Goal: Information Seeking & Learning: Learn about a topic

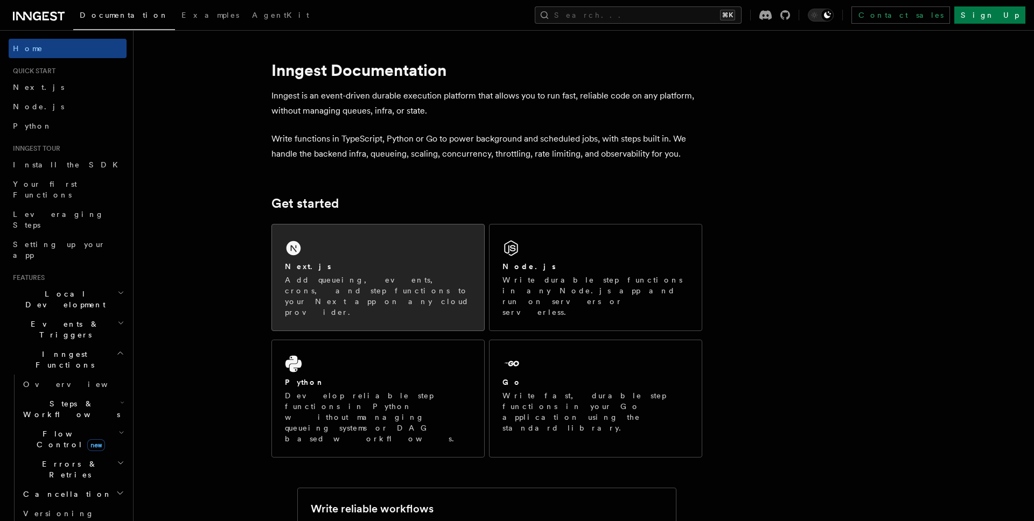
click at [353, 273] on div "Next.js Add queueing, events, crons, and step functions to your Next app on any…" at bounding box center [378, 289] width 186 height 57
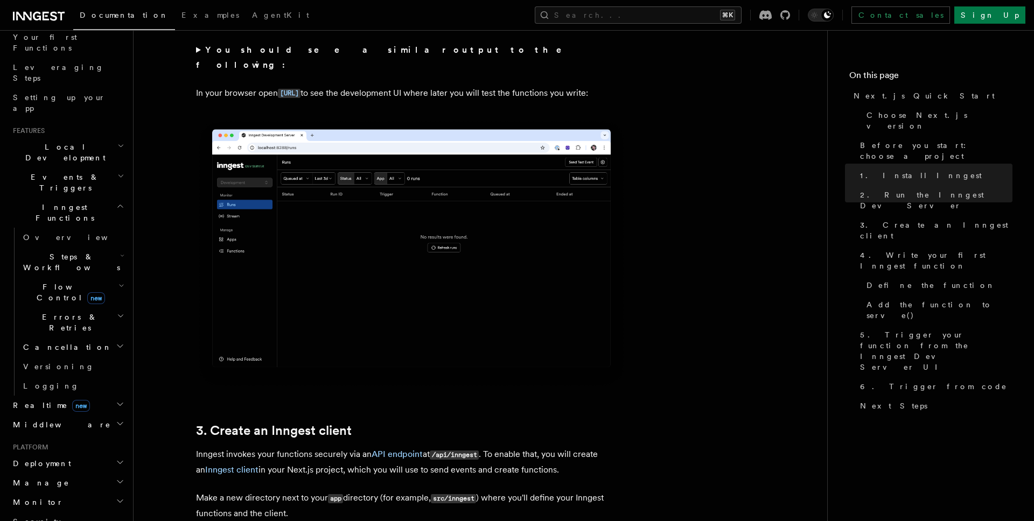
scroll to position [896, 0]
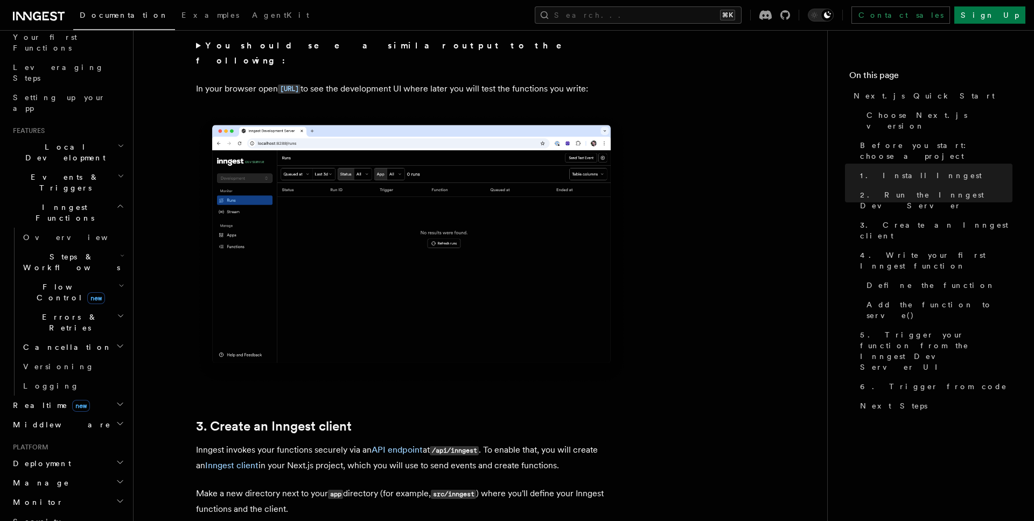
click at [74, 251] on span "Steps & Workflows" at bounding box center [69, 262] width 101 height 22
click at [114, 247] on h2 "Steps & Workflows" at bounding box center [73, 262] width 108 height 30
click at [117, 312] on icon "button" at bounding box center [121, 316] width 8 height 9
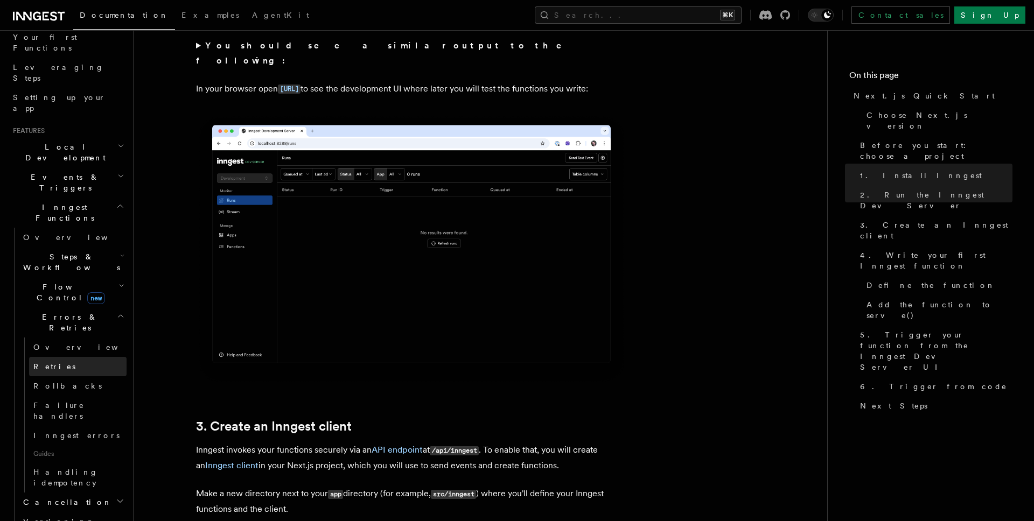
click at [58, 357] on link "Retries" at bounding box center [77, 366] width 97 height 19
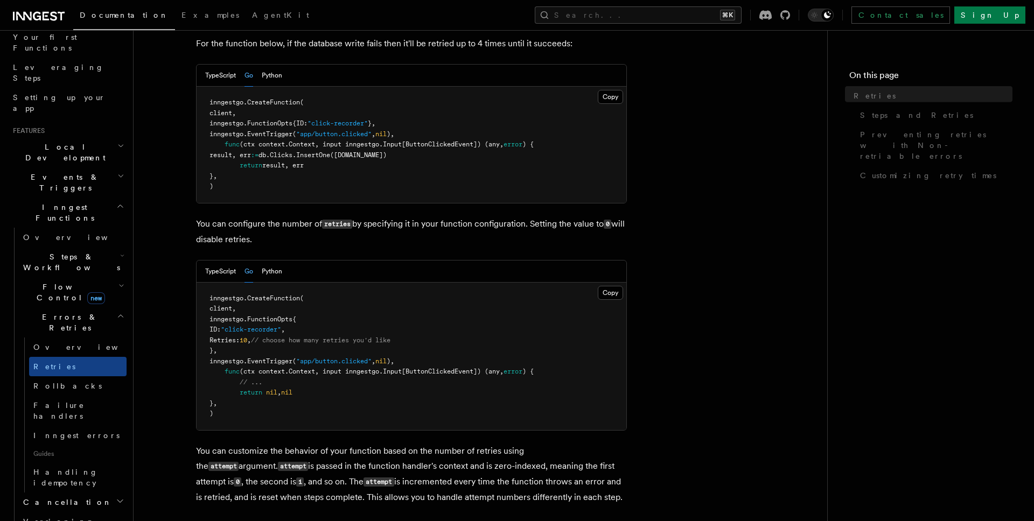
scroll to position [158, 0]
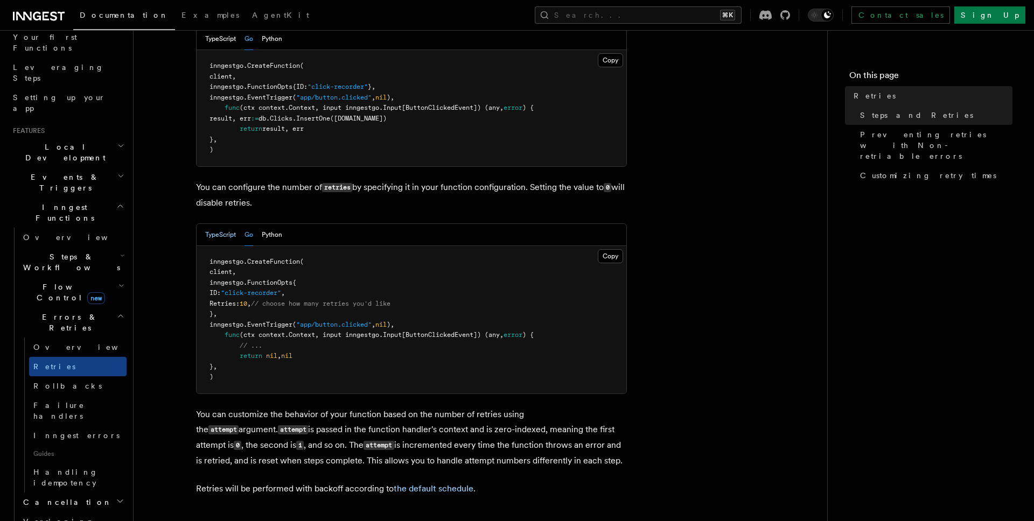
click at [223, 224] on button "TypeScript" at bounding box center [220, 235] width 31 height 22
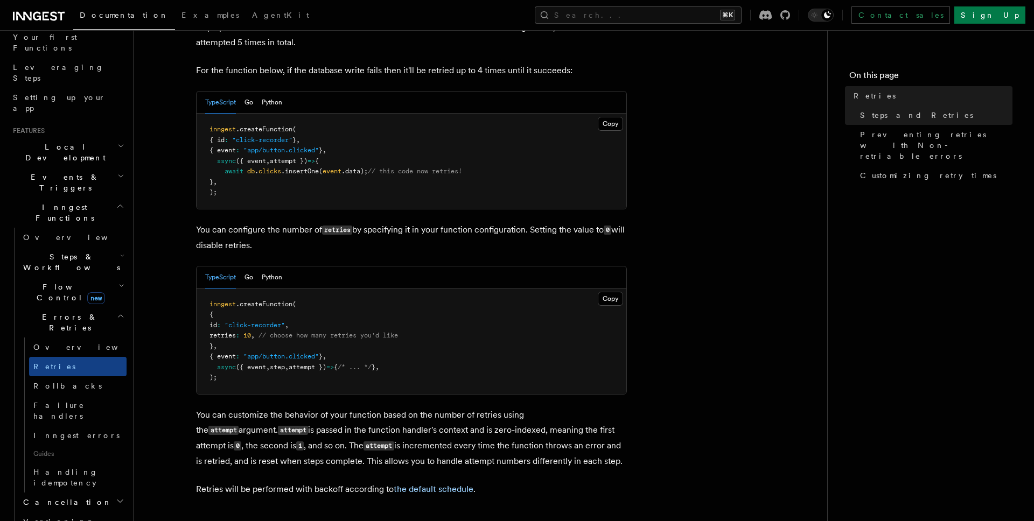
scroll to position [0, 0]
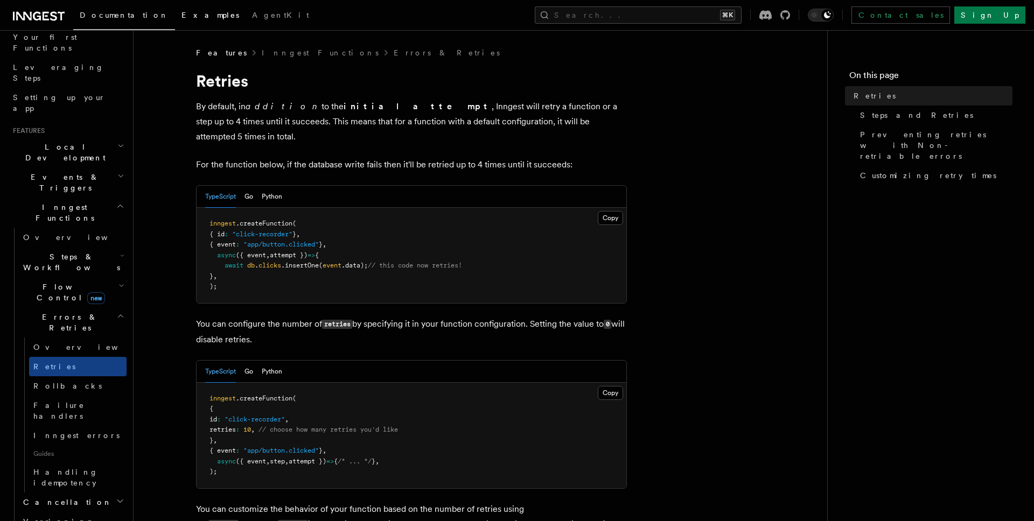
click at [175, 21] on link "Examples" at bounding box center [210, 16] width 71 height 26
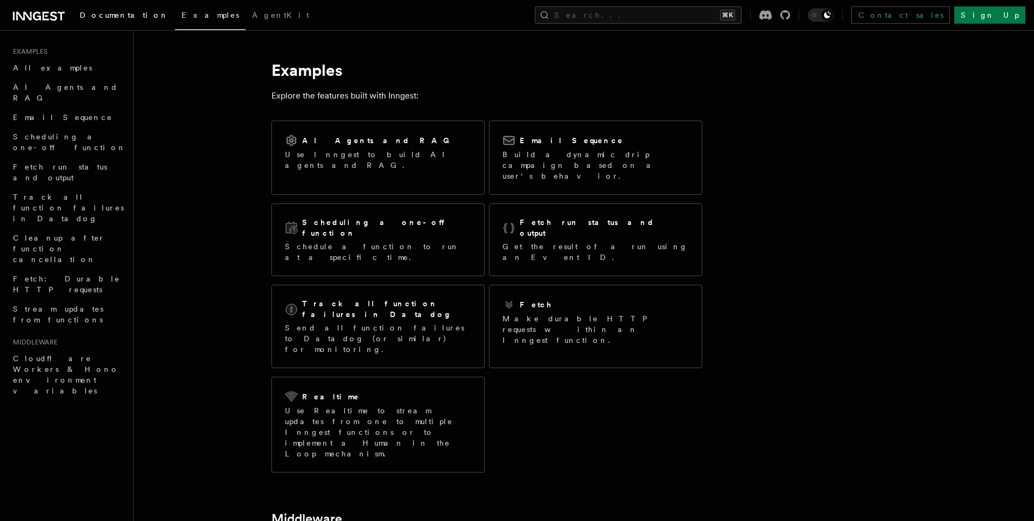
click at [115, 16] on span "Documentation" at bounding box center [124, 15] width 89 height 9
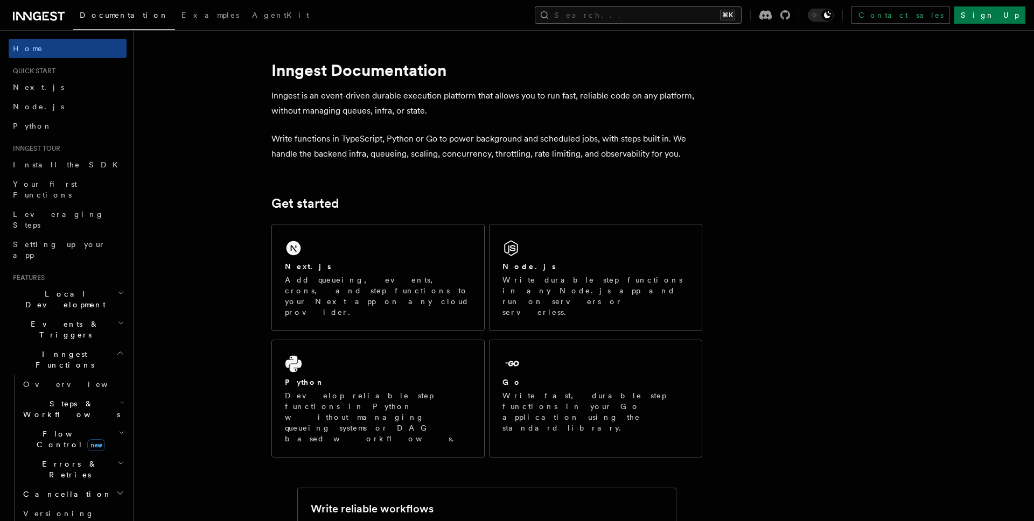
click at [650, 13] on button "Search... ⌘K" at bounding box center [638, 14] width 207 height 17
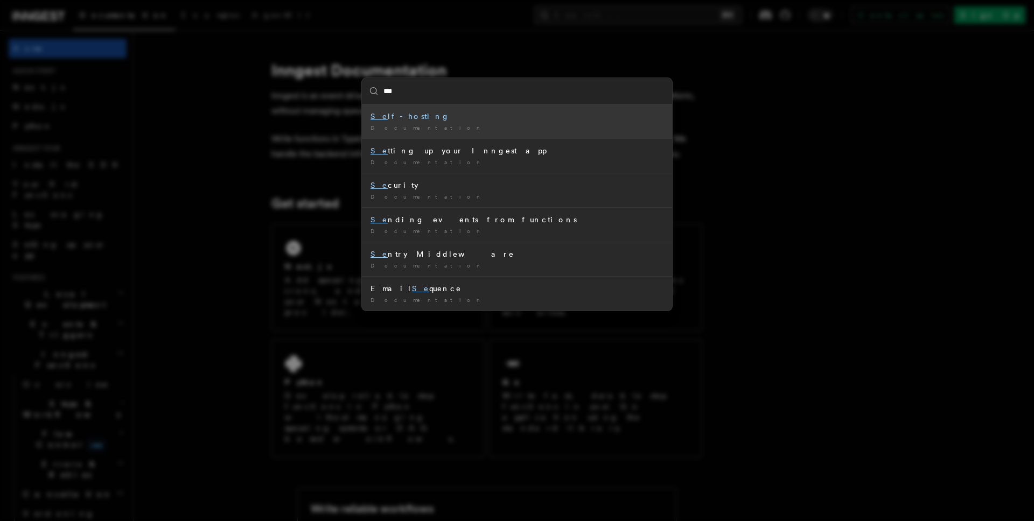
type input "****"
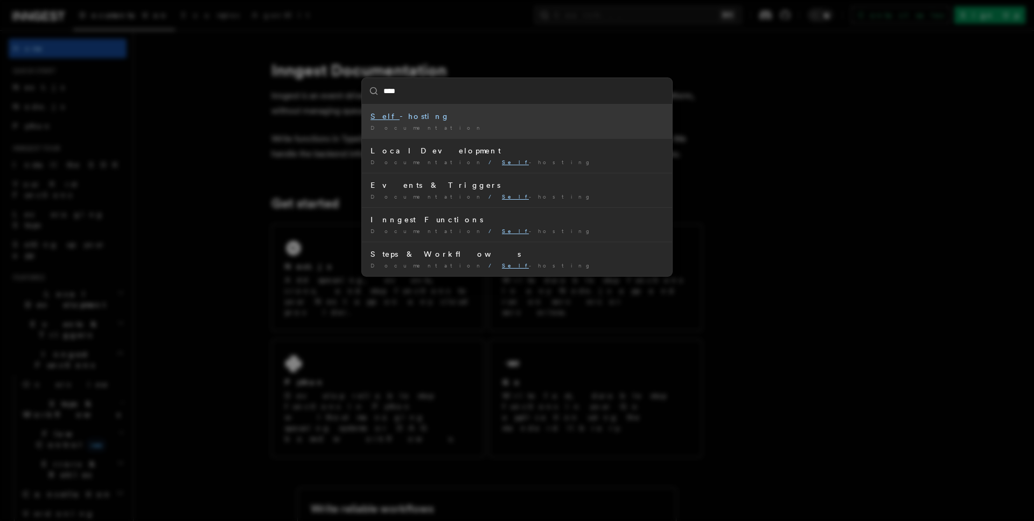
click at [408, 120] on div "Self -hosting" at bounding box center [516, 116] width 293 height 11
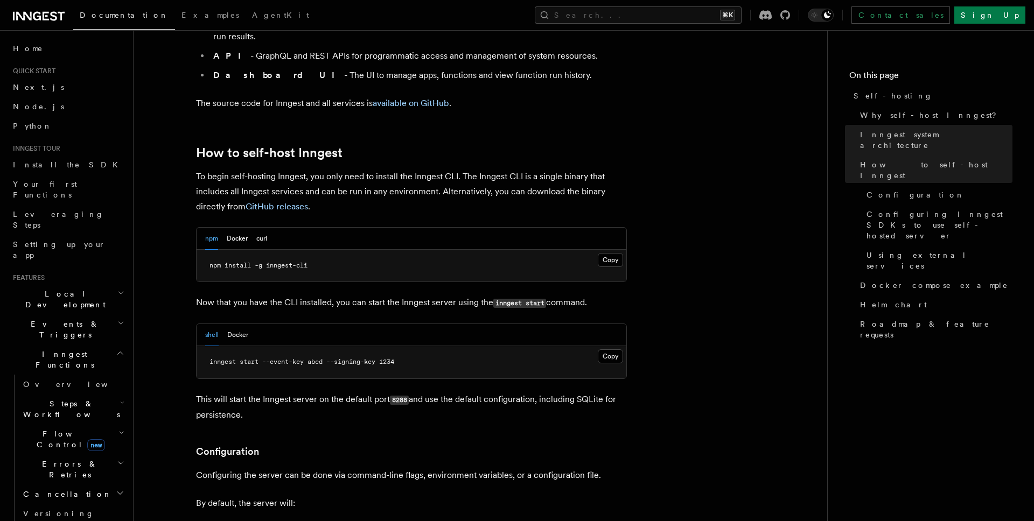
scroll to position [982, 0]
click at [243, 229] on button "Docker" at bounding box center [237, 240] width 21 height 22
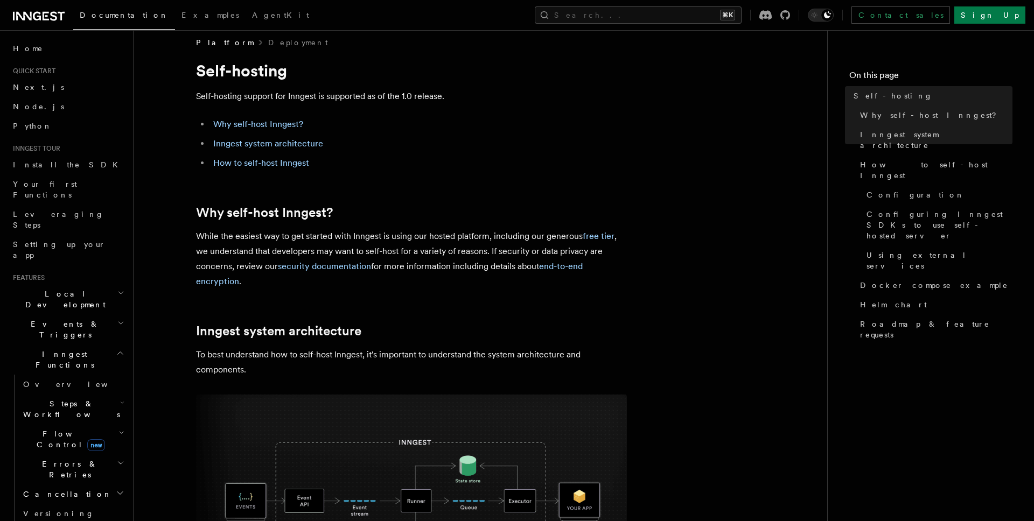
scroll to position [0, 0]
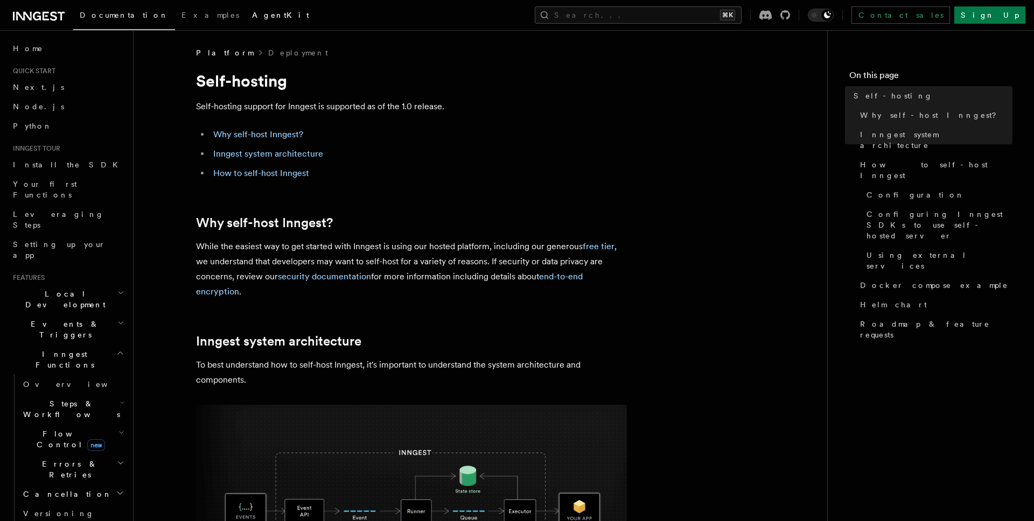
click at [252, 15] on span "AgentKit" at bounding box center [280, 15] width 57 height 9
